Goal: Task Accomplishment & Management: Manage account settings

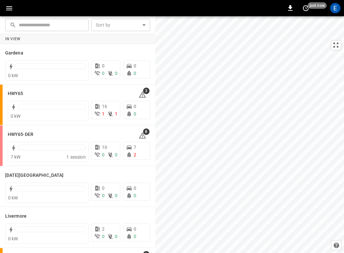
click at [29, 2] on img "menu" at bounding box center [29, 8] width 0 height 12
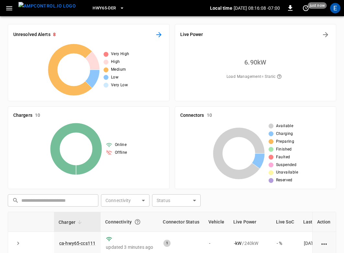
click at [155, 31] on icon "All Alerts" at bounding box center [159, 35] width 8 height 8
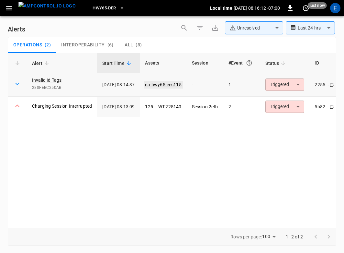
click at [174, 85] on link "ca-hwy65-ccs115" at bounding box center [163, 85] width 39 height 8
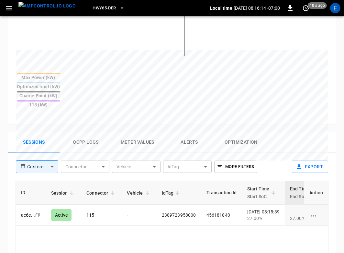
scroll to position [286, 0]
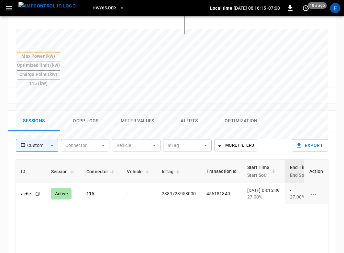
click at [52, 7] on img "menu" at bounding box center [46, 6] width 57 height 8
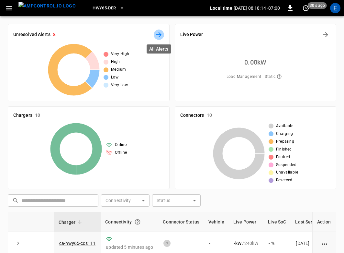
click at [156, 33] on icon "All Alerts" at bounding box center [159, 35] width 8 height 8
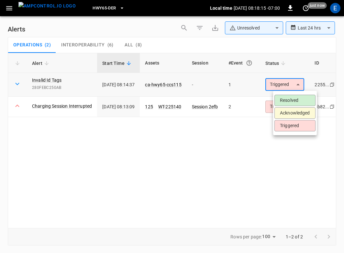
click at [294, 79] on body "**********" at bounding box center [172, 125] width 344 height 250
click at [291, 111] on li "Acknowledged" at bounding box center [295, 112] width 41 height 11
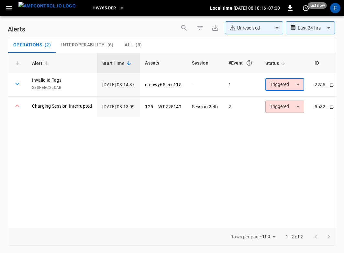
type input "**********"
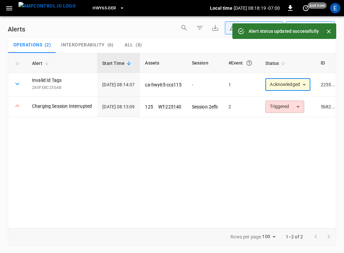
click at [43, 4] on img "menu" at bounding box center [46, 6] width 57 height 8
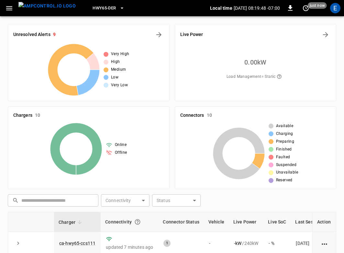
click at [105, 15] on div "HWY65-DER" at bounding box center [145, 8] width 129 height 15
click at [103, 7] on span "HWY65-DER" at bounding box center [104, 8] width 23 height 7
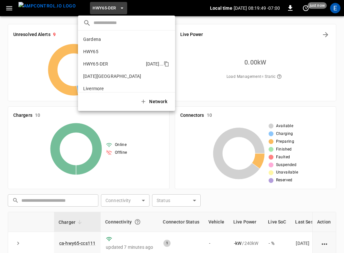
scroll to position [23, 0]
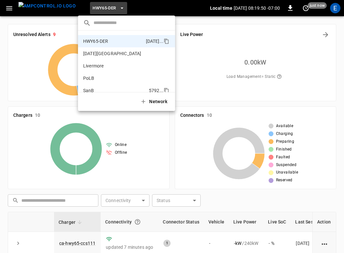
click at [102, 88] on p "SanB" at bounding box center [114, 90] width 63 height 6
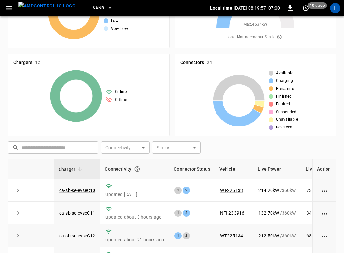
scroll to position [52, 0]
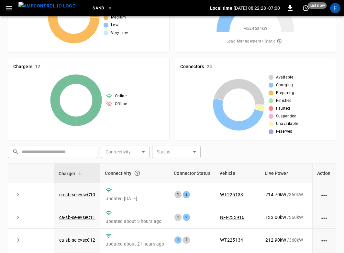
click at [35, 10] on img "menu" at bounding box center [46, 6] width 57 height 8
click at [93, 9] on span "SanB" at bounding box center [99, 8] width 12 height 7
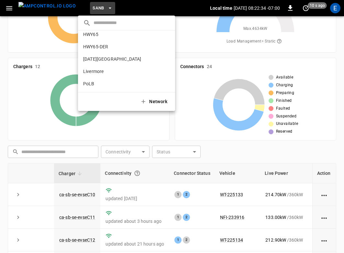
scroll to position [12, 0]
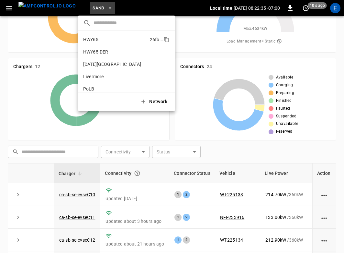
click at [107, 40] on p "HWY65" at bounding box center [115, 39] width 64 height 6
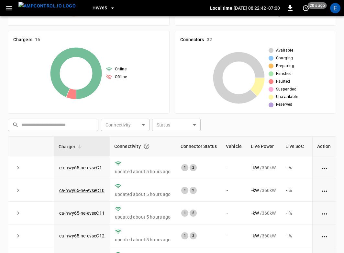
scroll to position [0, 0]
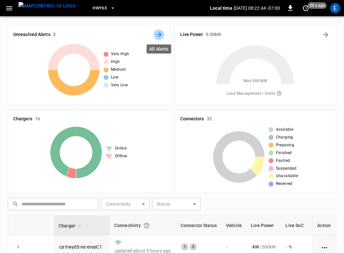
click at [162, 35] on icon "All Alerts" at bounding box center [159, 35] width 8 height 8
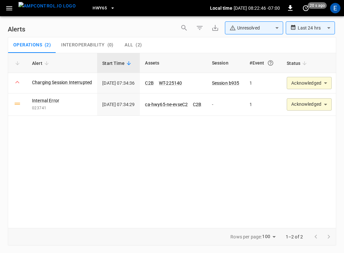
click at [38, 9] on img "menu" at bounding box center [46, 6] width 57 height 8
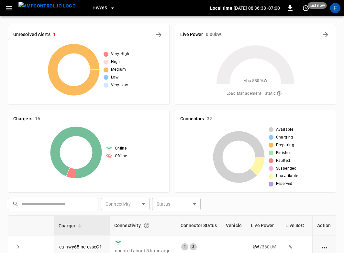
click at [93, 5] on span "HWY65" at bounding box center [100, 8] width 14 height 7
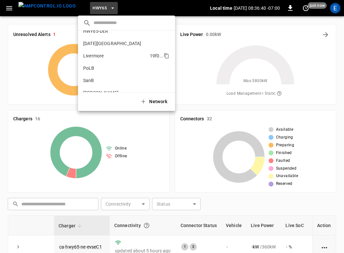
scroll to position [34, 0]
click at [95, 79] on p "SanB" at bounding box center [114, 78] width 63 height 6
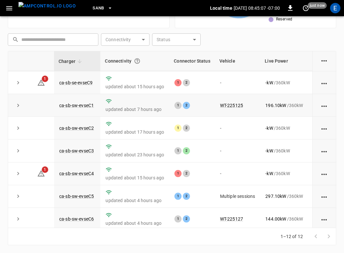
scroll to position [118, 0]
